Goal: Find specific page/section: Find specific page/section

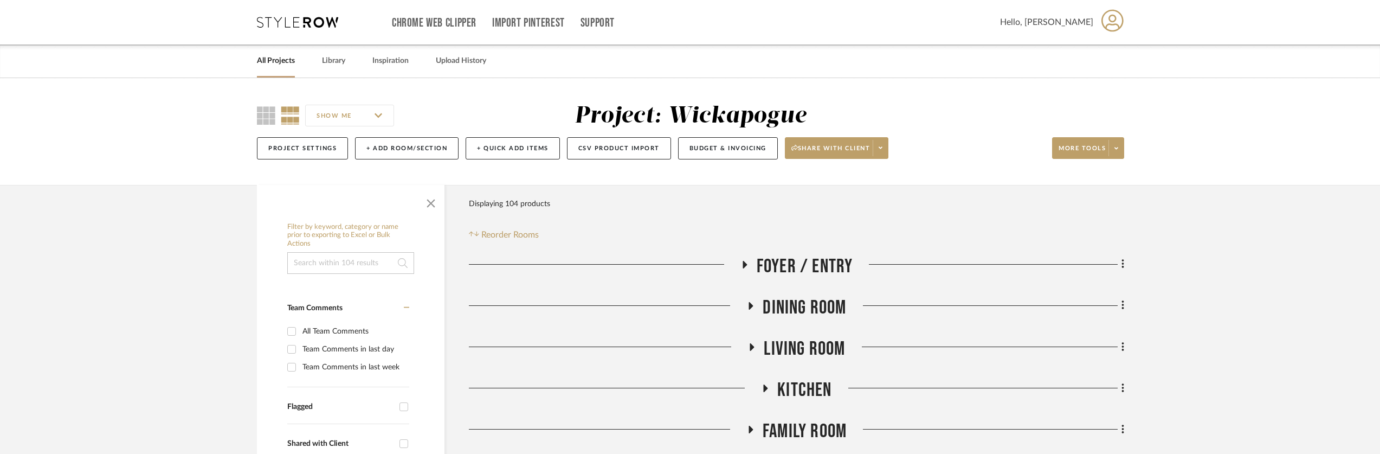
click at [735, 265] on div at bounding box center [605, 269] width 272 height 28
click at [751, 263] on h3 "Foyer / Entry" at bounding box center [797, 266] width 113 height 23
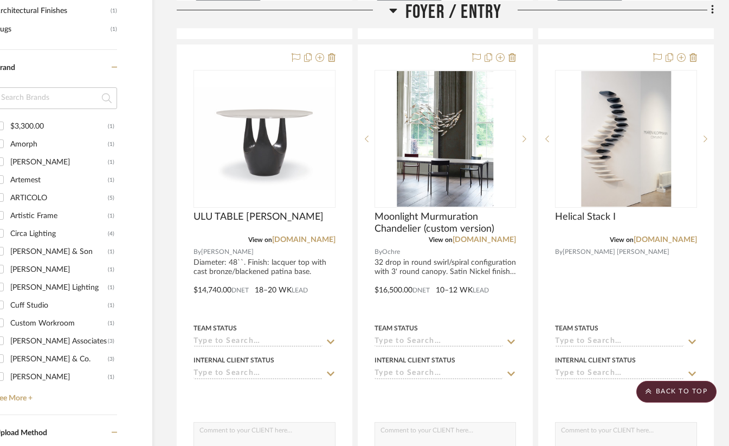
scroll to position [716, 52]
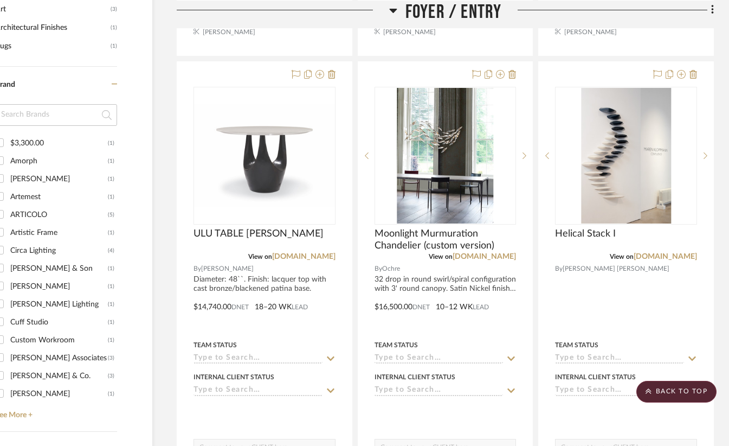
click at [394, 11] on icon at bounding box center [393, 10] width 8 height 4
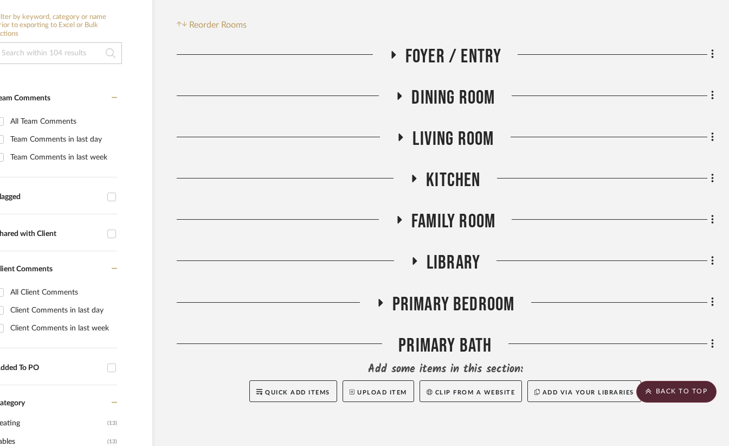
scroll to position [201, 52]
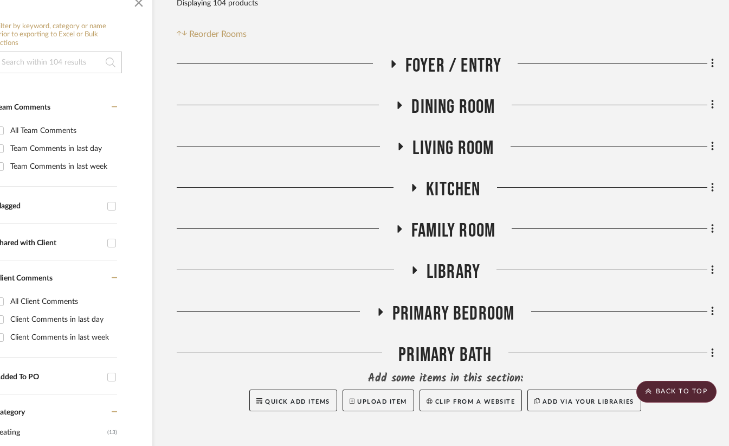
click at [417, 272] on icon at bounding box center [414, 270] width 13 height 8
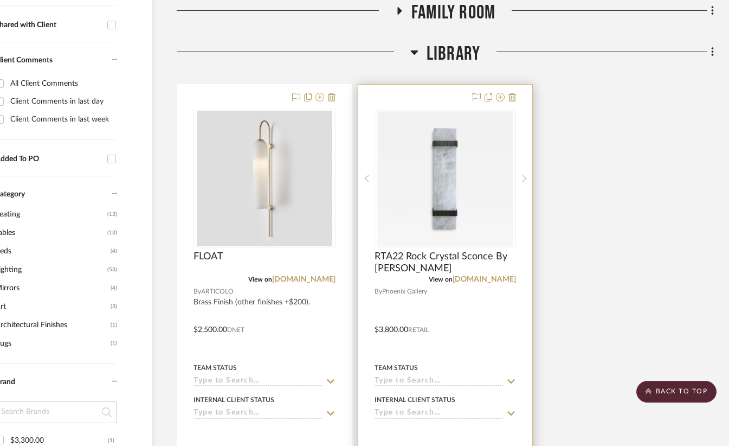
scroll to position [56, 52]
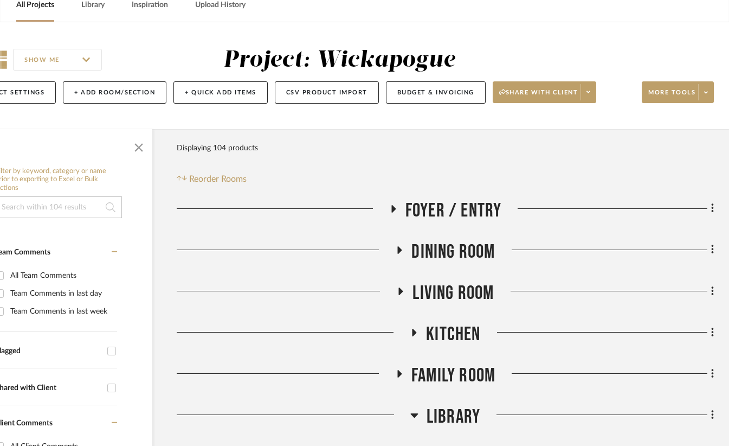
click at [395, 252] on icon at bounding box center [399, 250] width 13 height 8
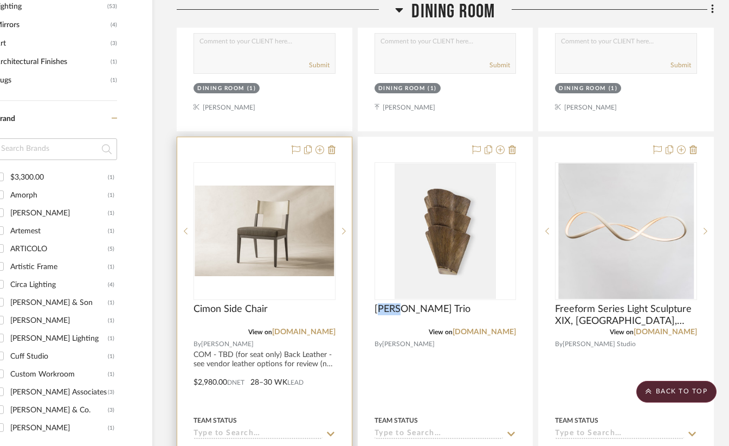
scroll to position [830, 52]
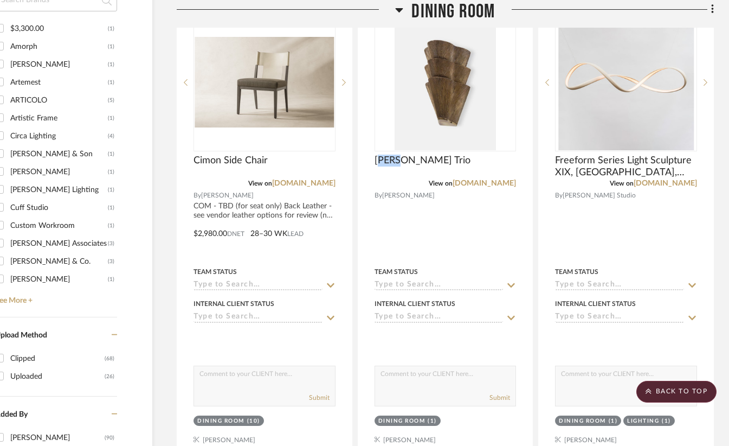
click at [408, 8] on h3 "Dining Room" at bounding box center [445, 11] width 100 height 23
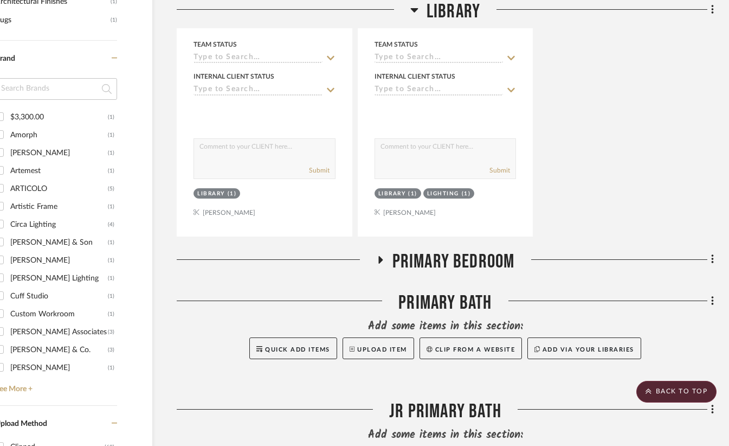
scroll to position [158, 52]
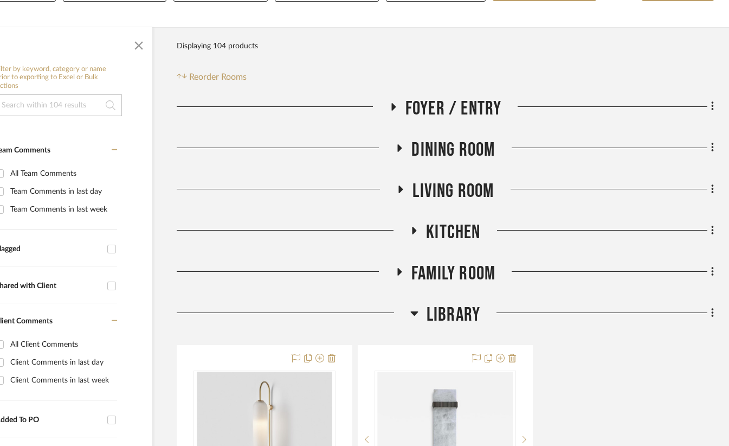
click at [408, 313] on div at bounding box center [294, 317] width 234 height 28
click at [415, 310] on icon at bounding box center [414, 312] width 8 height 13
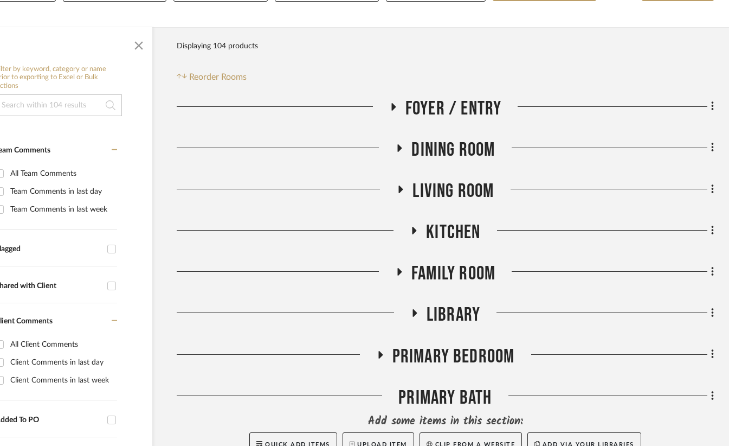
click at [400, 279] on fa-icon at bounding box center [399, 275] width 8 height 16
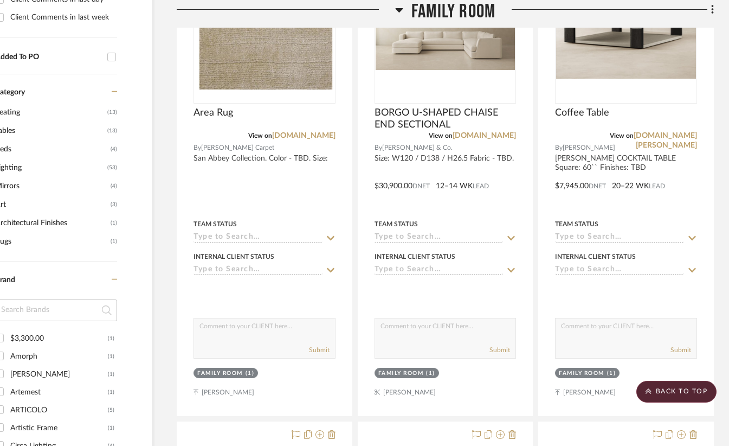
scroll to position [372, 52]
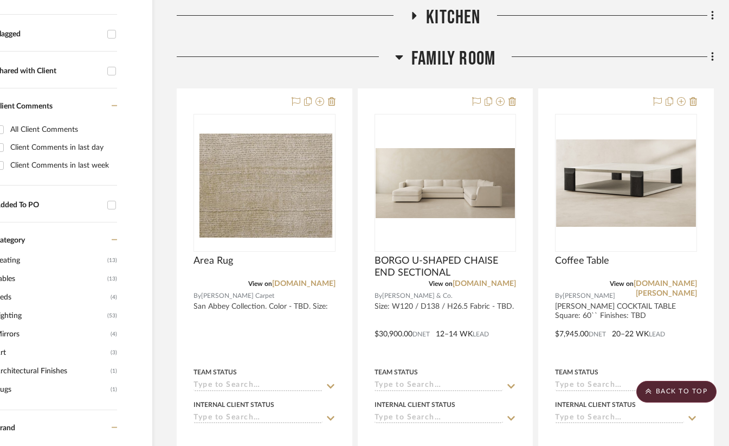
click at [399, 61] on icon at bounding box center [399, 56] width 8 height 13
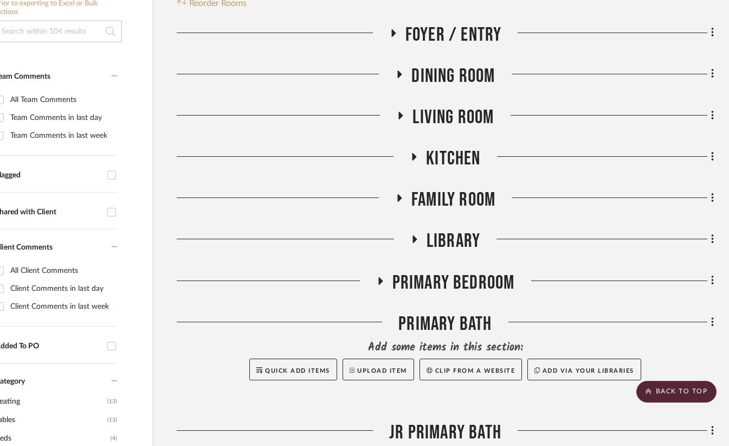
scroll to position [220, 52]
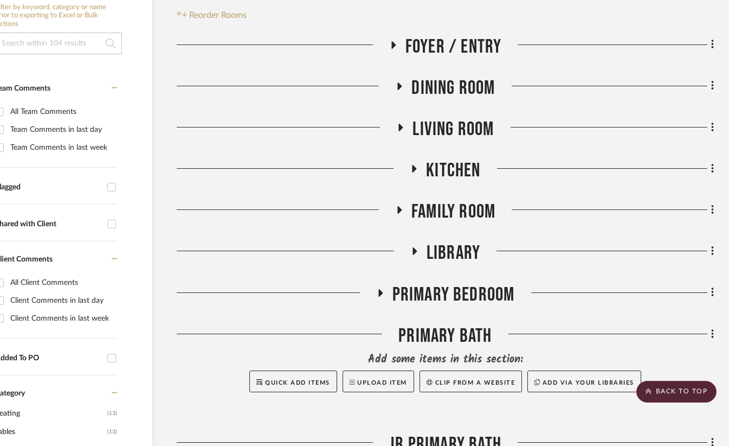
click at [390, 123] on div at bounding box center [287, 132] width 220 height 28
click at [406, 128] on icon at bounding box center [400, 127] width 13 height 8
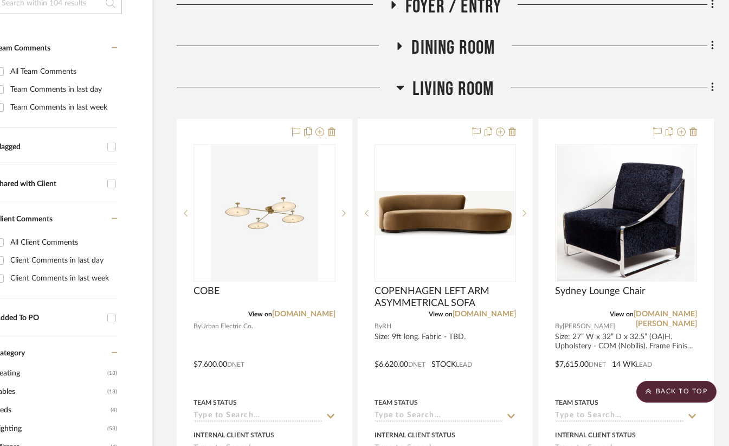
scroll to position [67, 52]
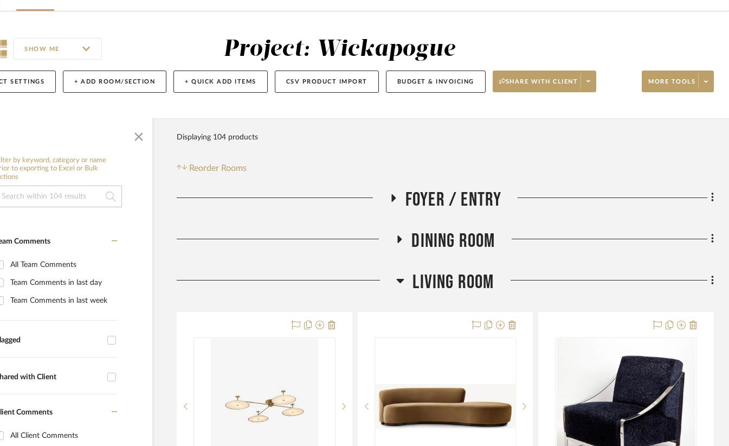
click at [405, 280] on h3 "Living Room" at bounding box center [445, 282] width 98 height 23
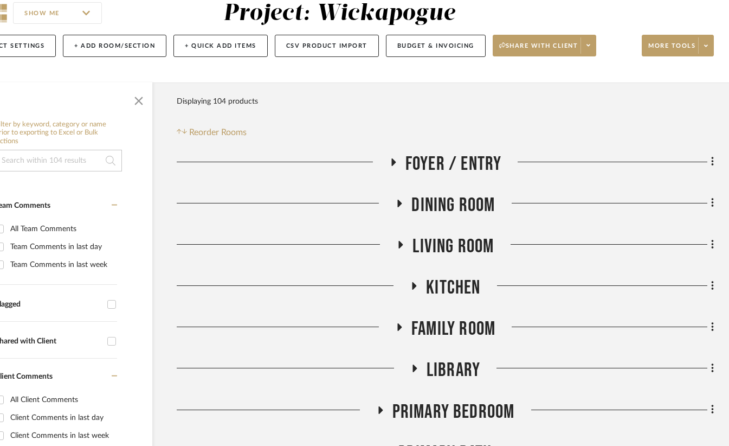
click at [402, 327] on icon at bounding box center [398, 327] width 13 height 8
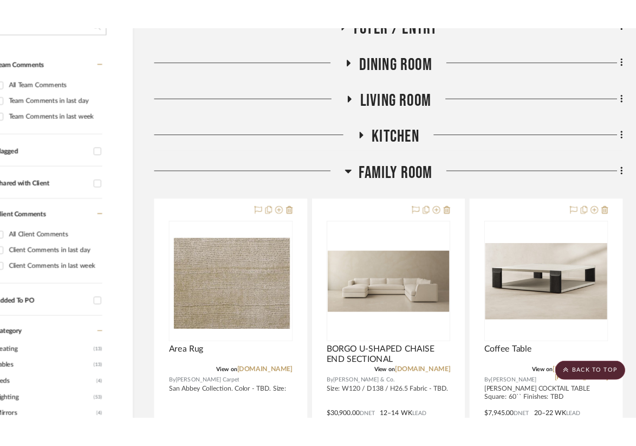
scroll to position [265, 52]
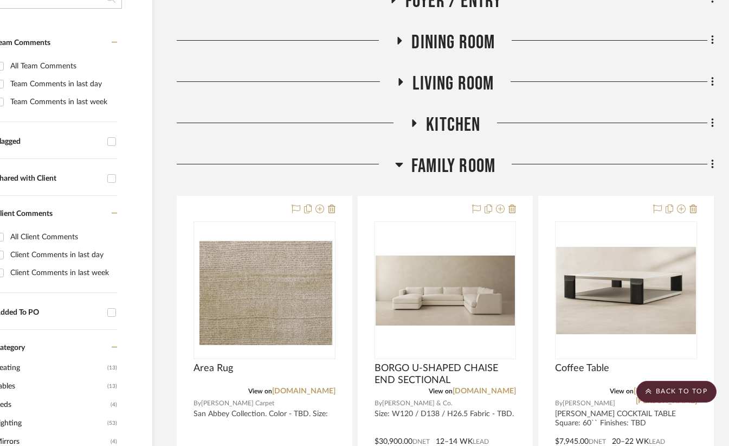
click at [408, 170] on h3 "Family Room" at bounding box center [445, 166] width 100 height 23
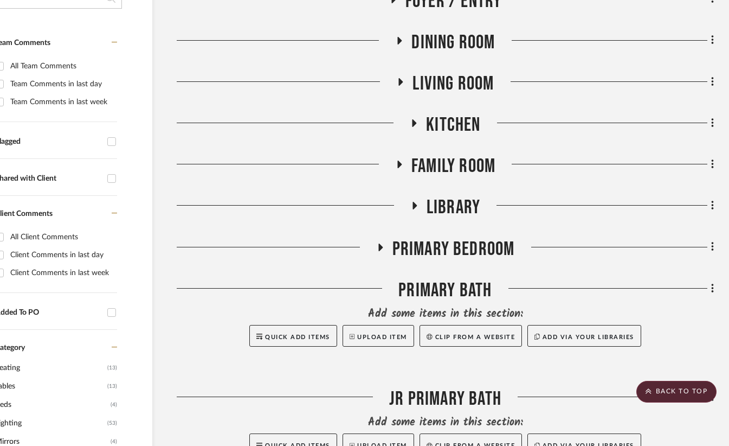
click at [399, 81] on icon at bounding box center [401, 82] width 4 height 8
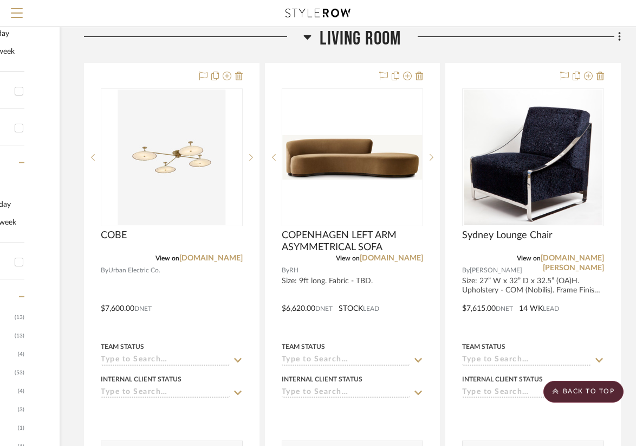
scroll to position [262, 144]
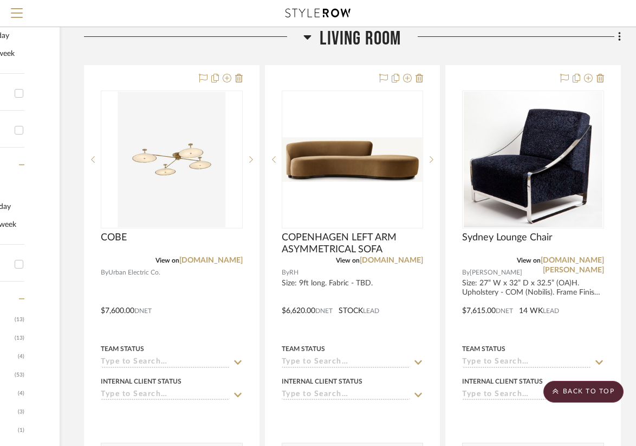
click at [305, 35] on icon at bounding box center [308, 37] width 8 height 4
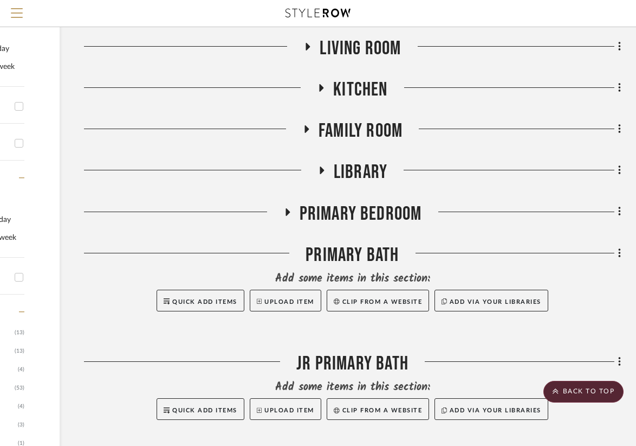
scroll to position [202, 144]
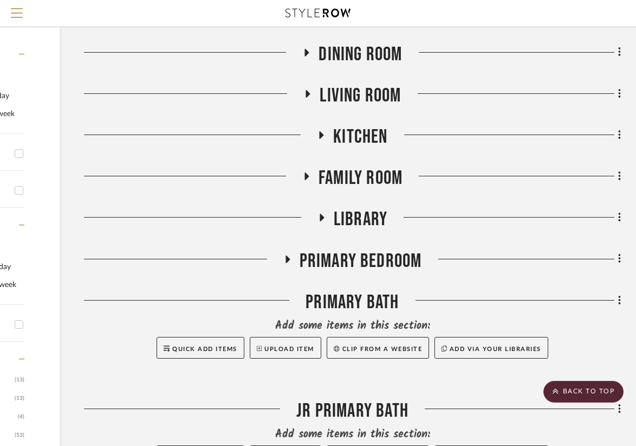
click at [327, 140] on h3 "Kitchen" at bounding box center [352, 136] width 70 height 23
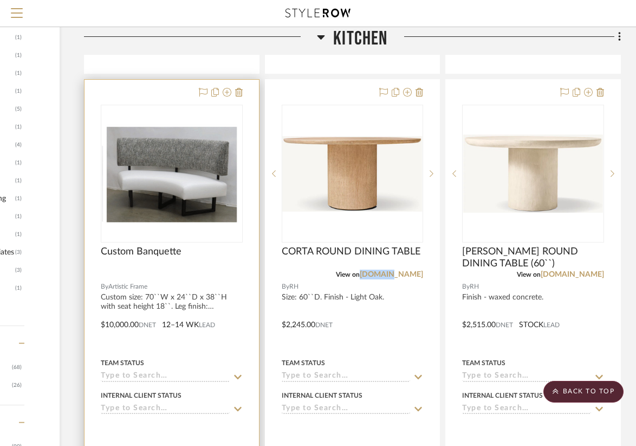
scroll to position [774, 144]
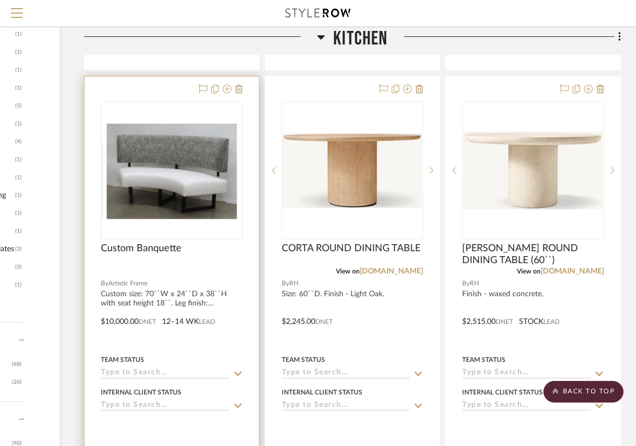
click at [169, 187] on img "0" at bounding box center [172, 170] width 140 height 100
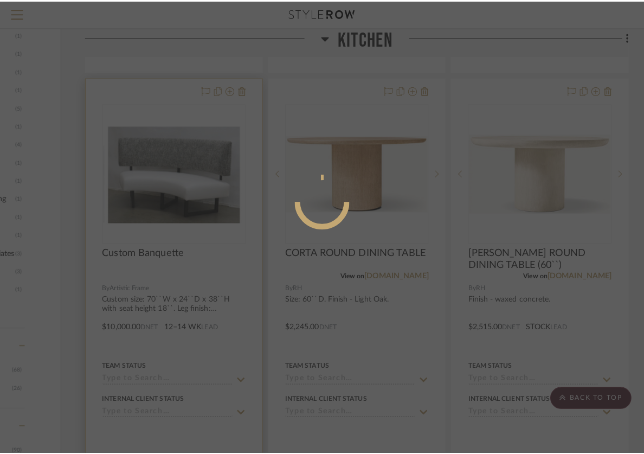
scroll to position [0, 0]
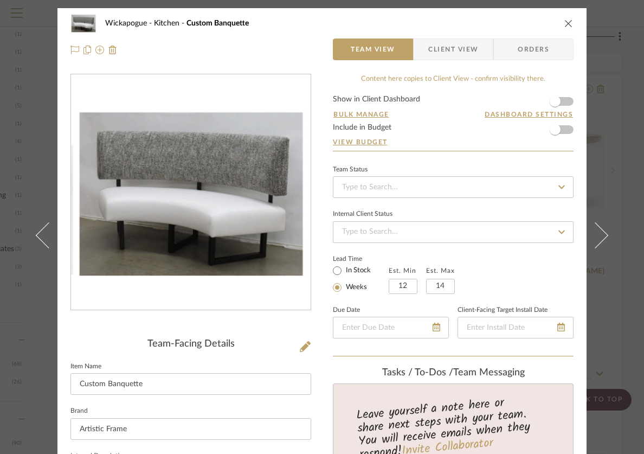
click at [569, 28] on div "Wickapogue Kitchen Custom Banquette" at bounding box center [321, 23] width 503 height 22
click at [568, 27] on icon "close" at bounding box center [568, 23] width 9 height 9
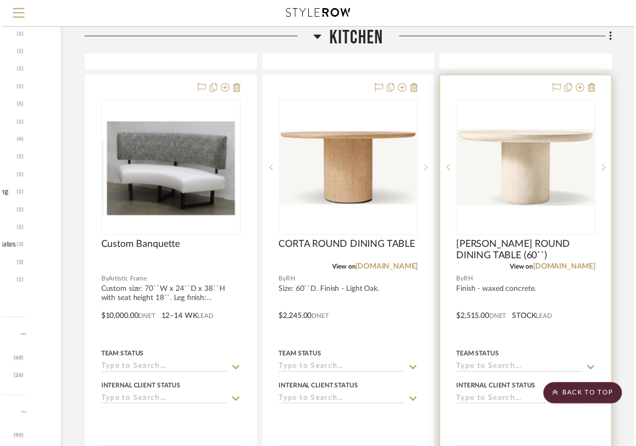
scroll to position [774, 144]
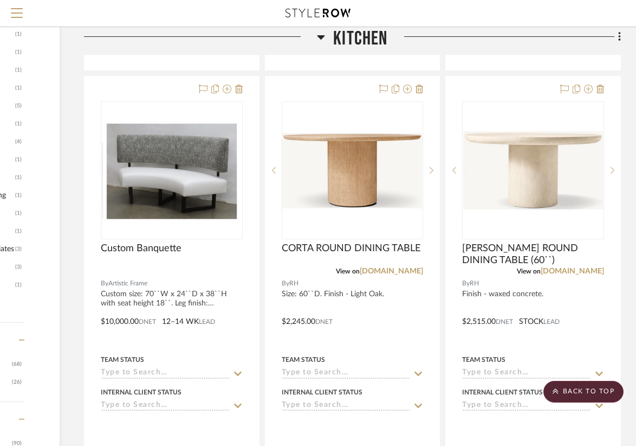
click at [324, 38] on icon at bounding box center [321, 36] width 8 height 13
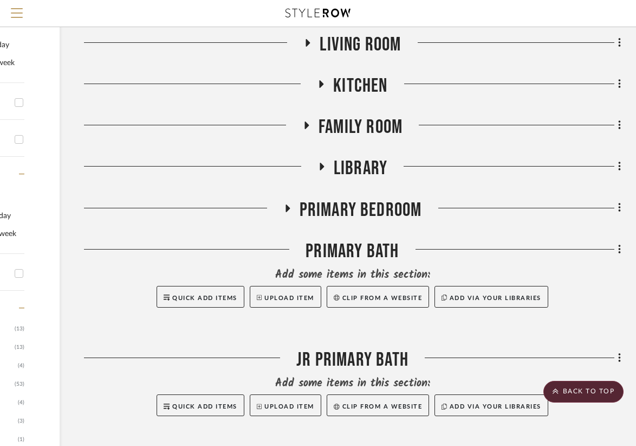
scroll to position [252, 144]
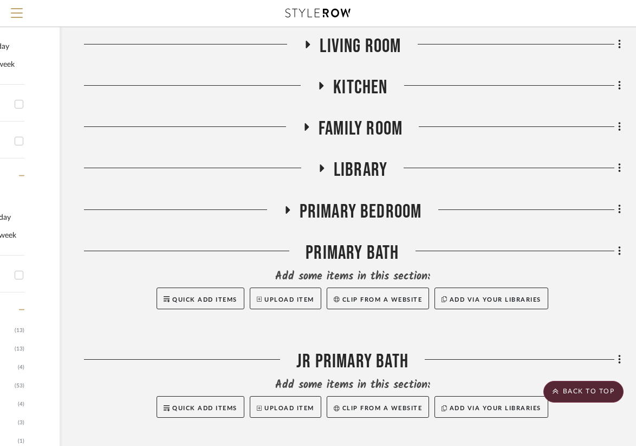
click at [267, 209] on div at bounding box center [175, 209] width 183 height 1
click at [297, 211] on h3 "Primary Bedroom" at bounding box center [353, 211] width 139 height 23
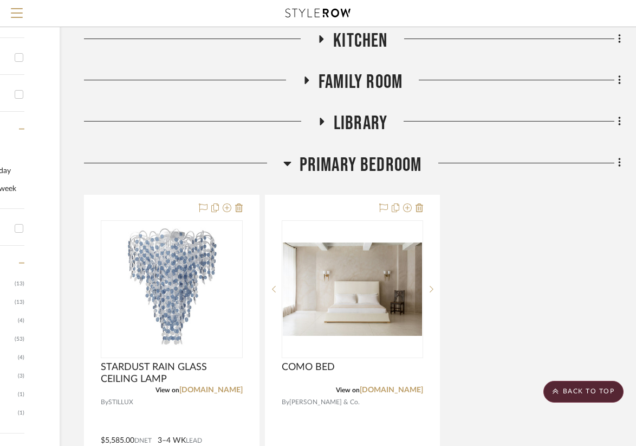
scroll to position [336, 144]
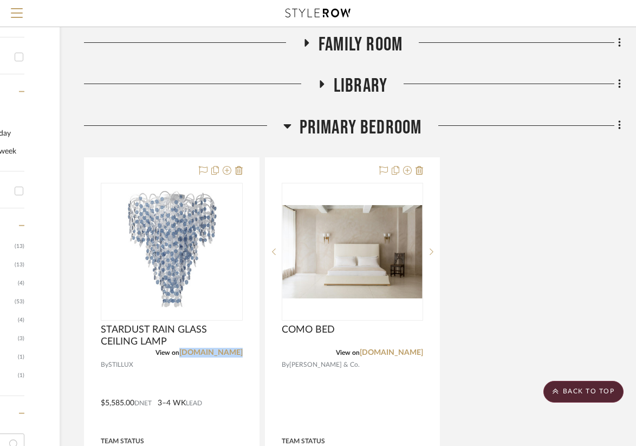
click at [290, 123] on icon at bounding box center [288, 125] width 8 height 13
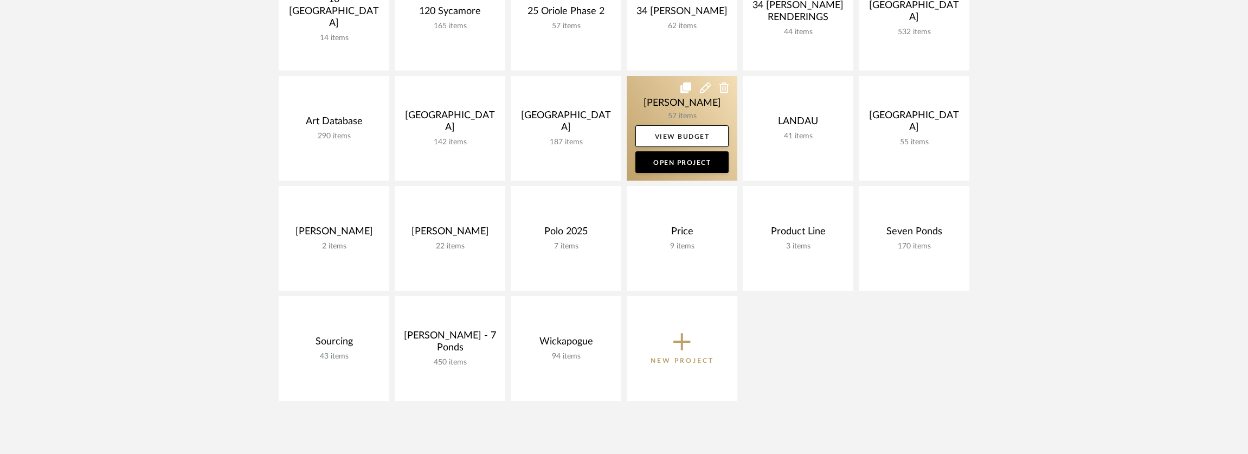
scroll to position [383, 0]
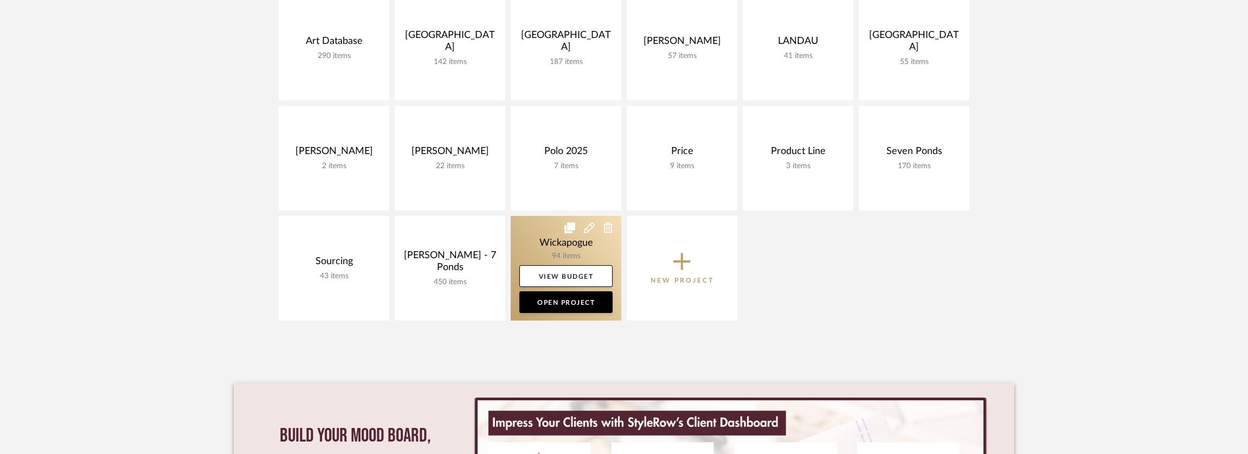
click at [555, 253] on link at bounding box center [566, 268] width 111 height 105
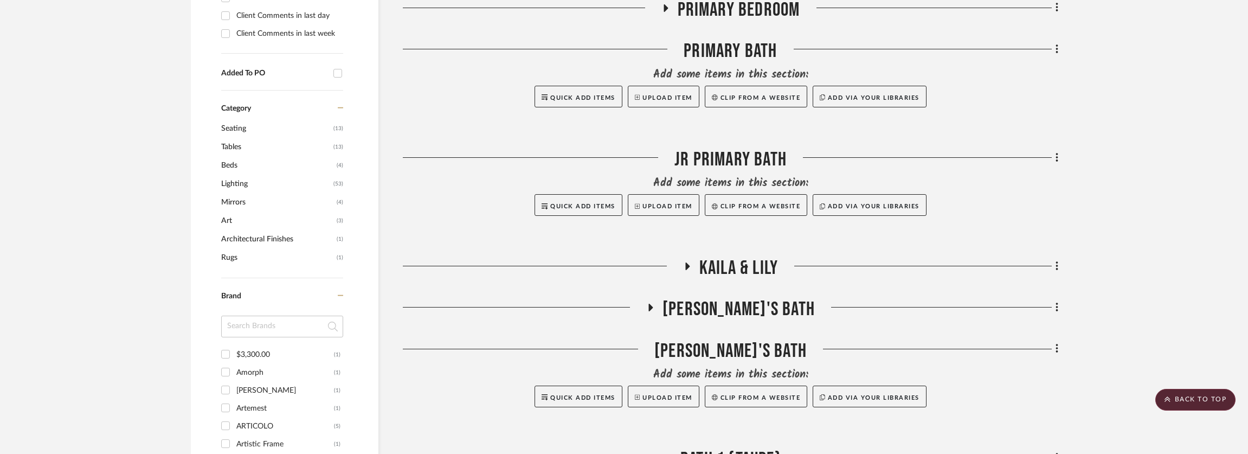
scroll to position [507, 0]
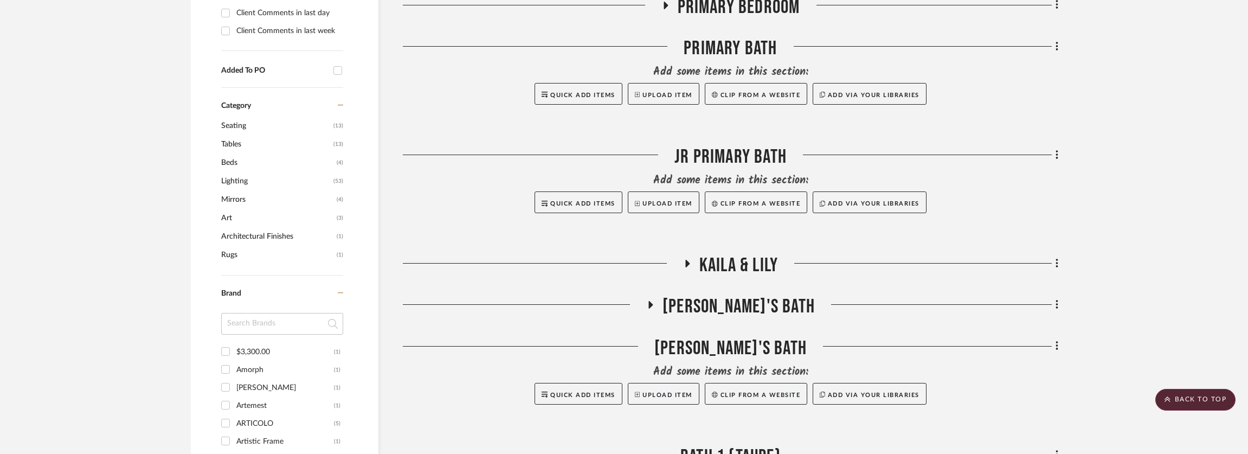
click at [705, 272] on span "Kaila & Lily" at bounding box center [738, 265] width 79 height 23
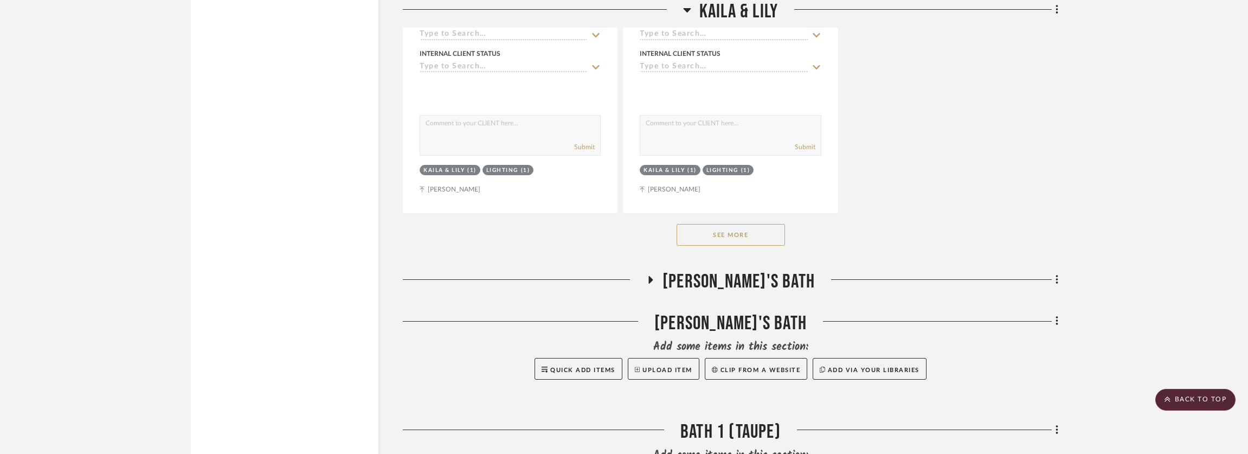
scroll to position [2029, 0]
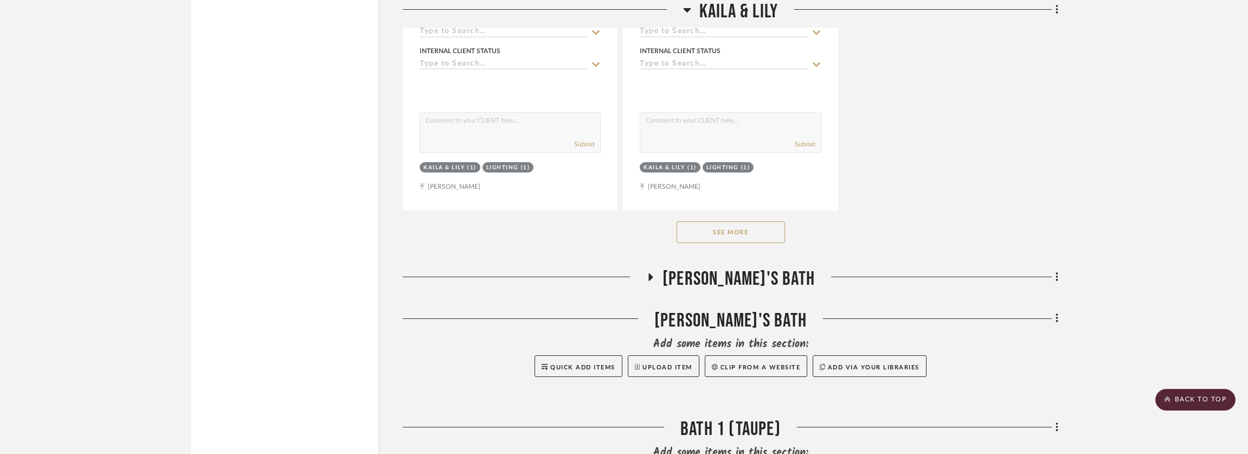
click at [735, 284] on span "[PERSON_NAME]'s Bath" at bounding box center [738, 278] width 152 height 23
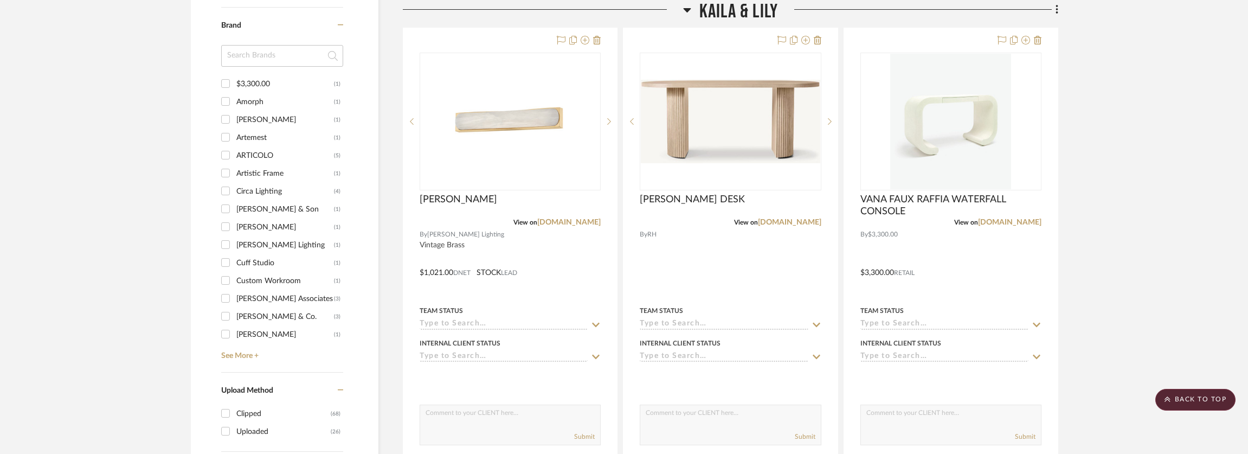
scroll to position [647, 0]
